Goal: Task Accomplishment & Management: Manage account settings

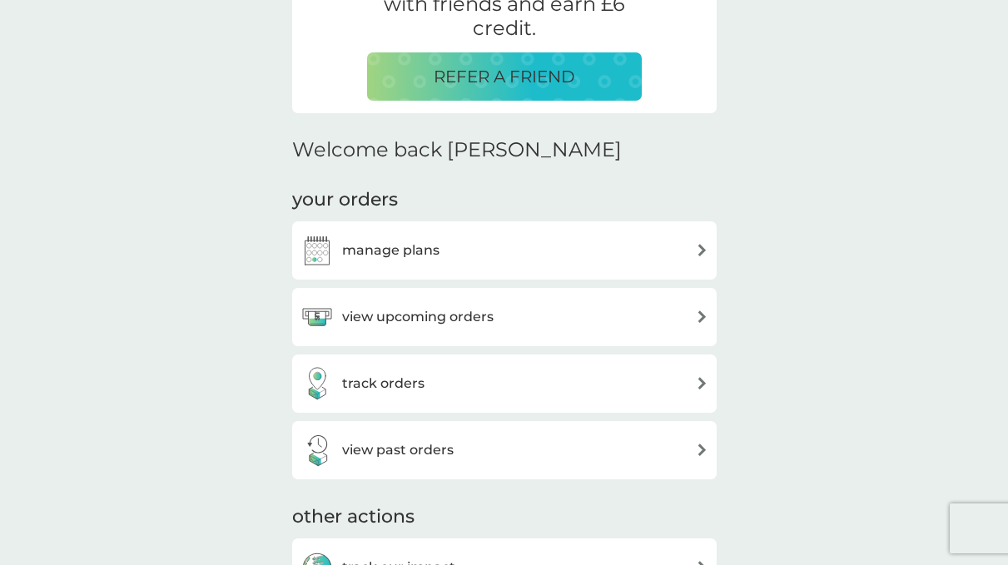
scroll to position [377, 0]
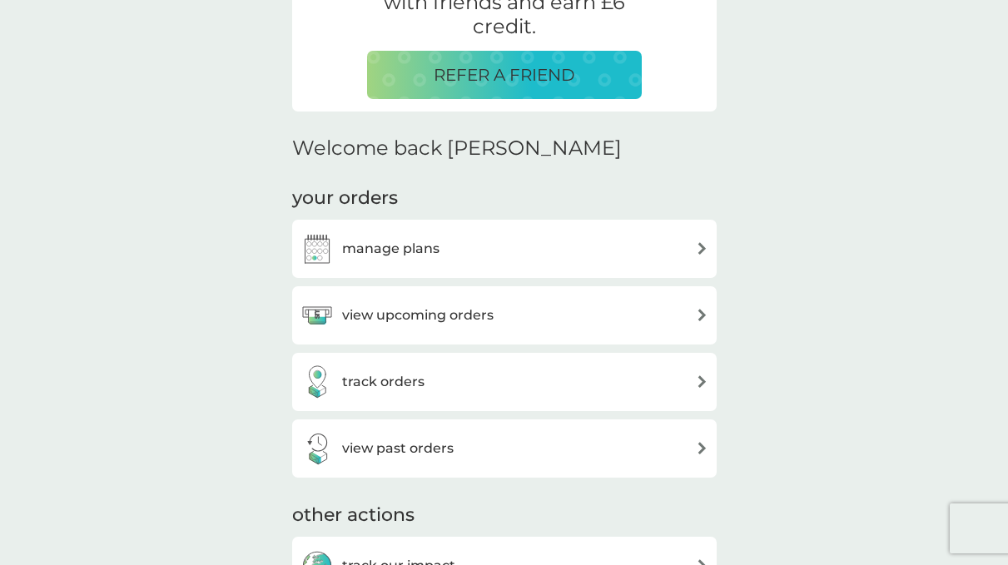
click at [598, 388] on div "track orders" at bounding box center [504, 381] width 408 height 33
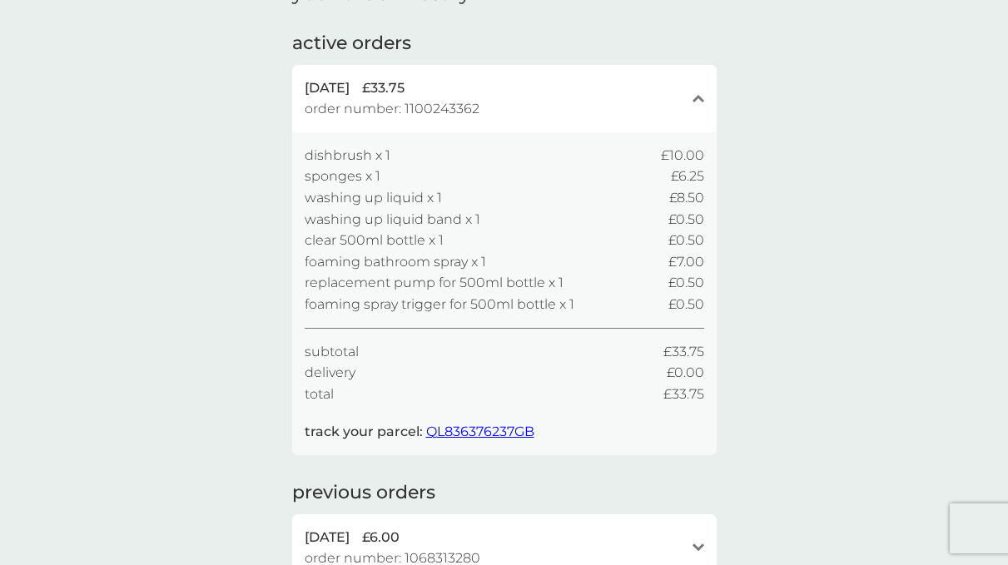
scroll to position [104, 0]
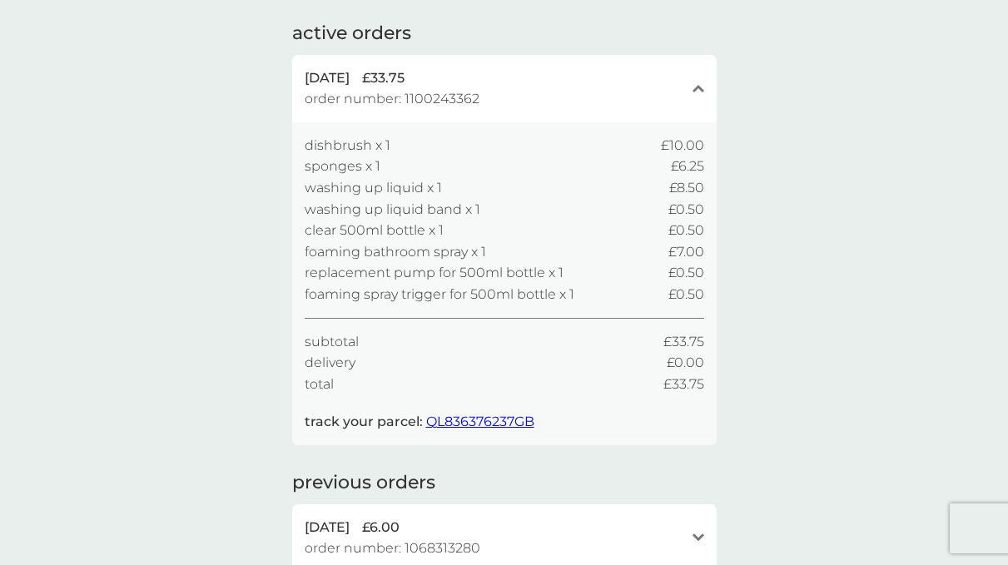
click at [692, 86] on icon "close" at bounding box center [698, 88] width 12 height 8
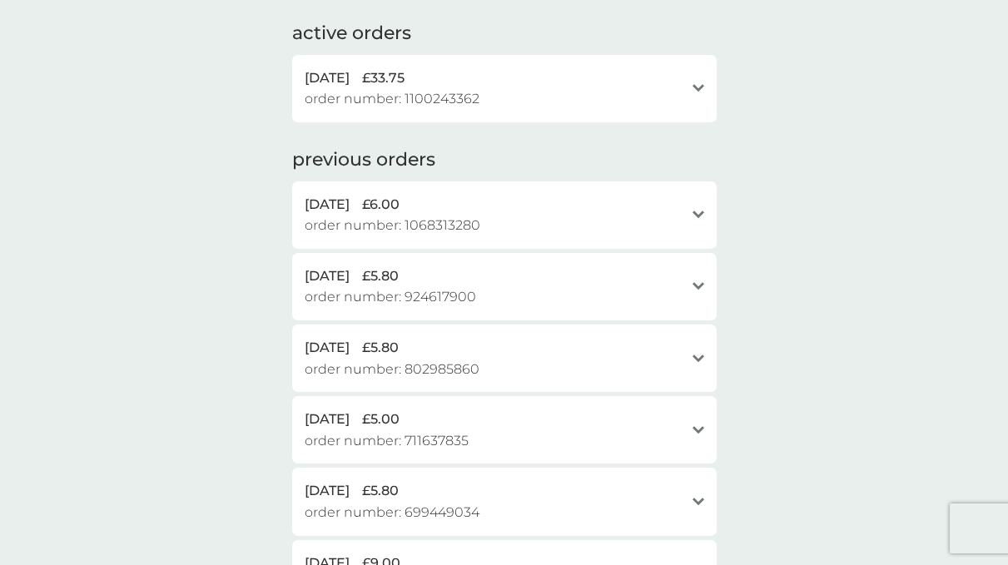
click at [692, 86] on icon "open" at bounding box center [698, 88] width 12 height 8
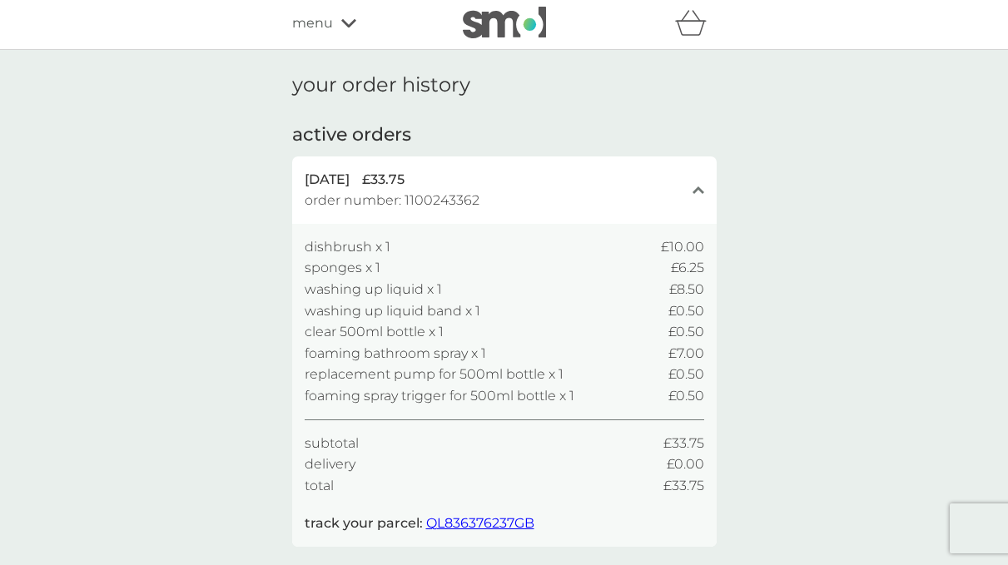
scroll to position [0, 0]
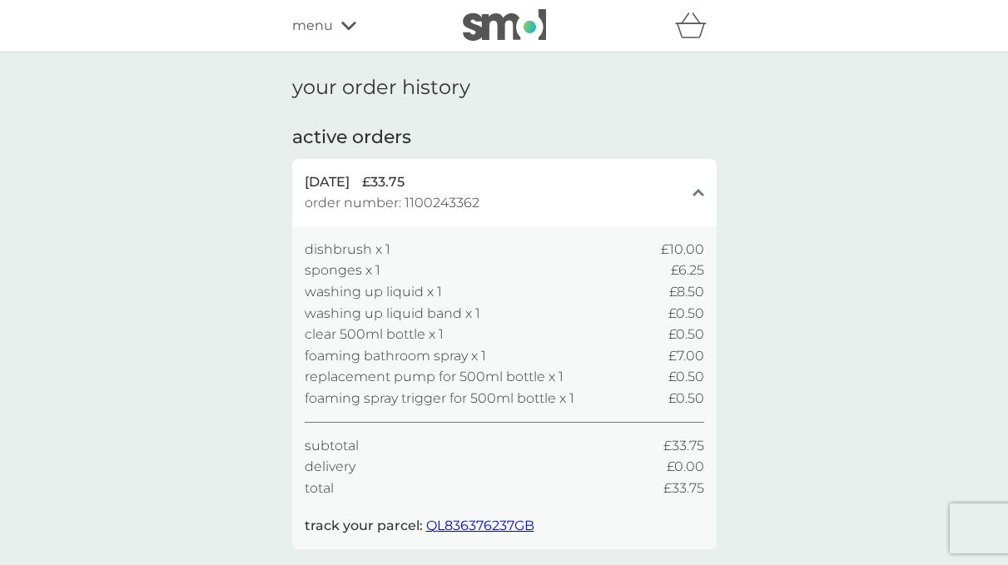
click at [320, 21] on span "menu" at bounding box center [312, 26] width 41 height 22
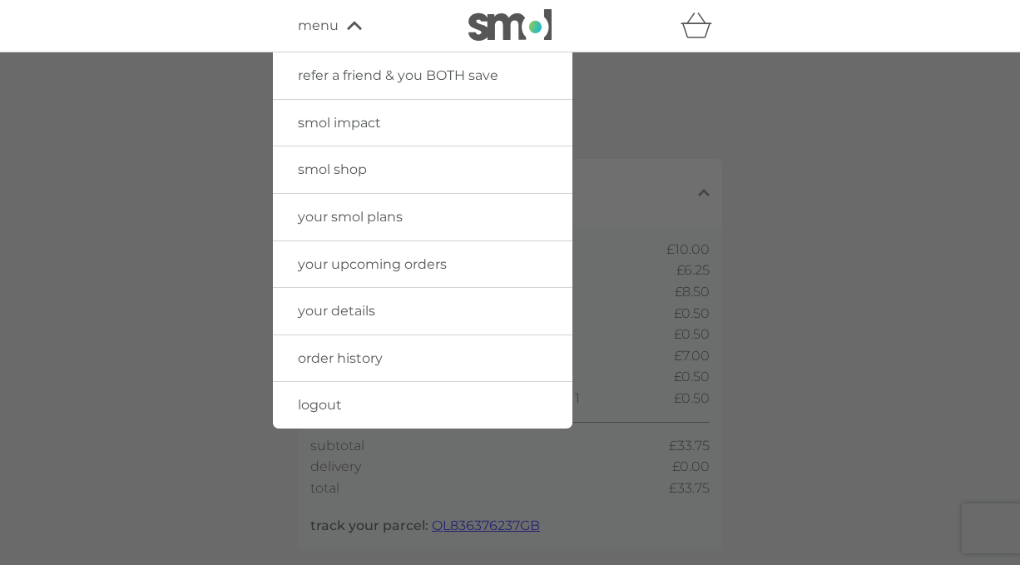
click at [339, 356] on span "order history" at bounding box center [340, 358] width 85 height 16
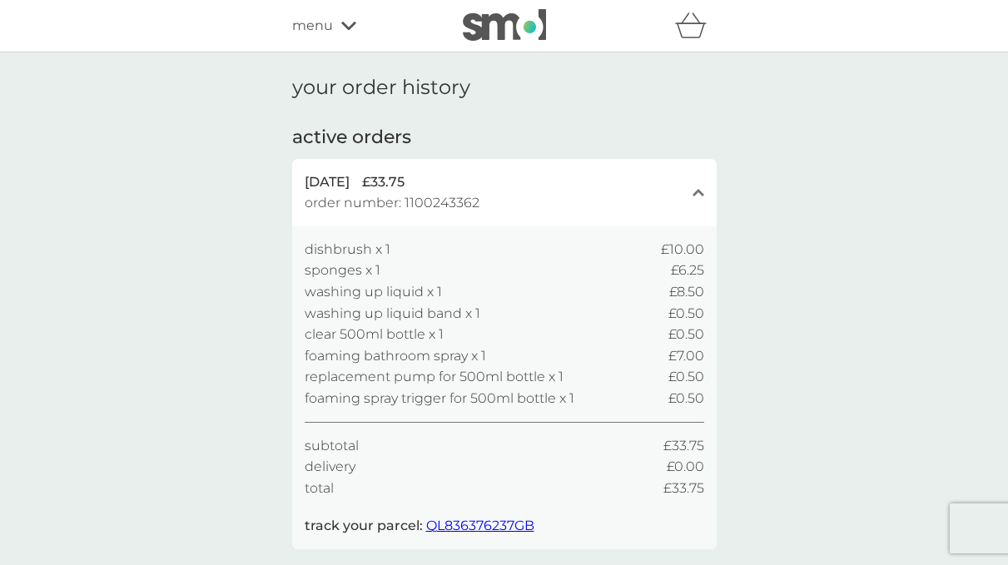
click at [326, 32] on span "menu" at bounding box center [312, 26] width 41 height 22
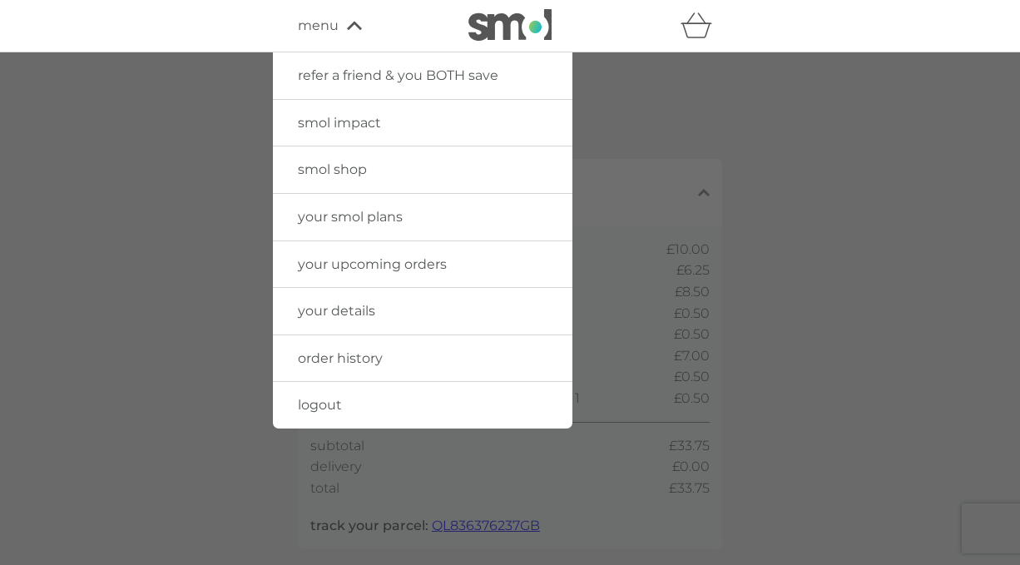
click at [394, 309] on link "your details" at bounding box center [423, 311] width 300 height 47
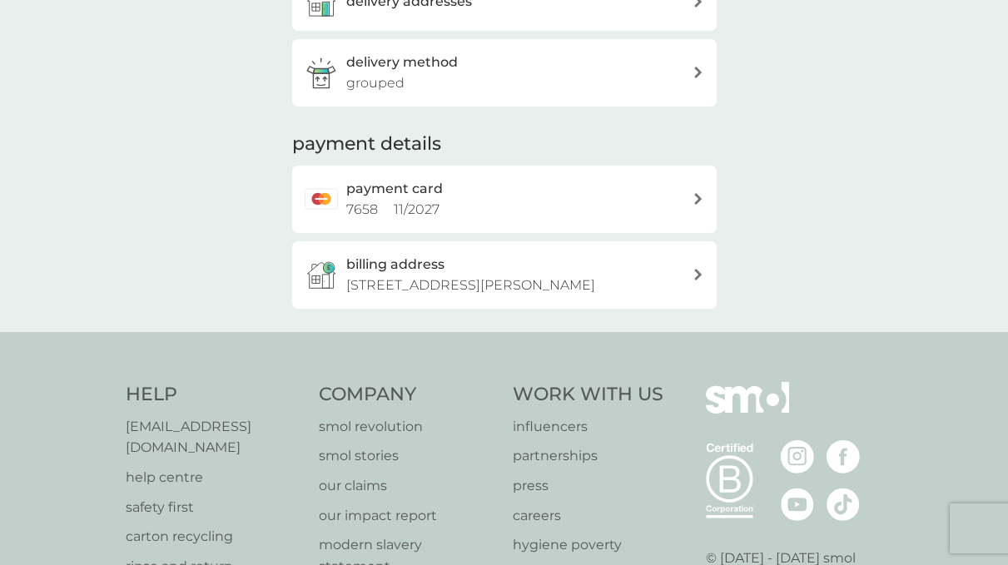
scroll to position [339, 0]
